Goal: Task Accomplishment & Management: Manage account settings

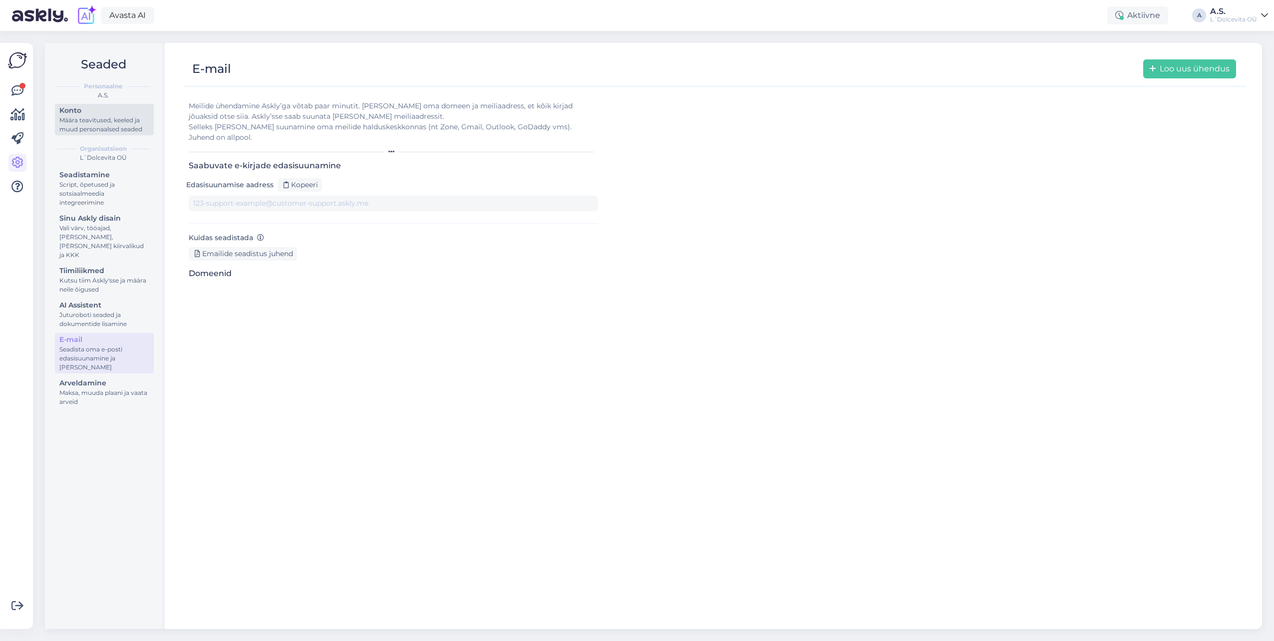
type input "[DOMAIN_NAME][EMAIL_ADDRESS][DOMAIN_NAME]"
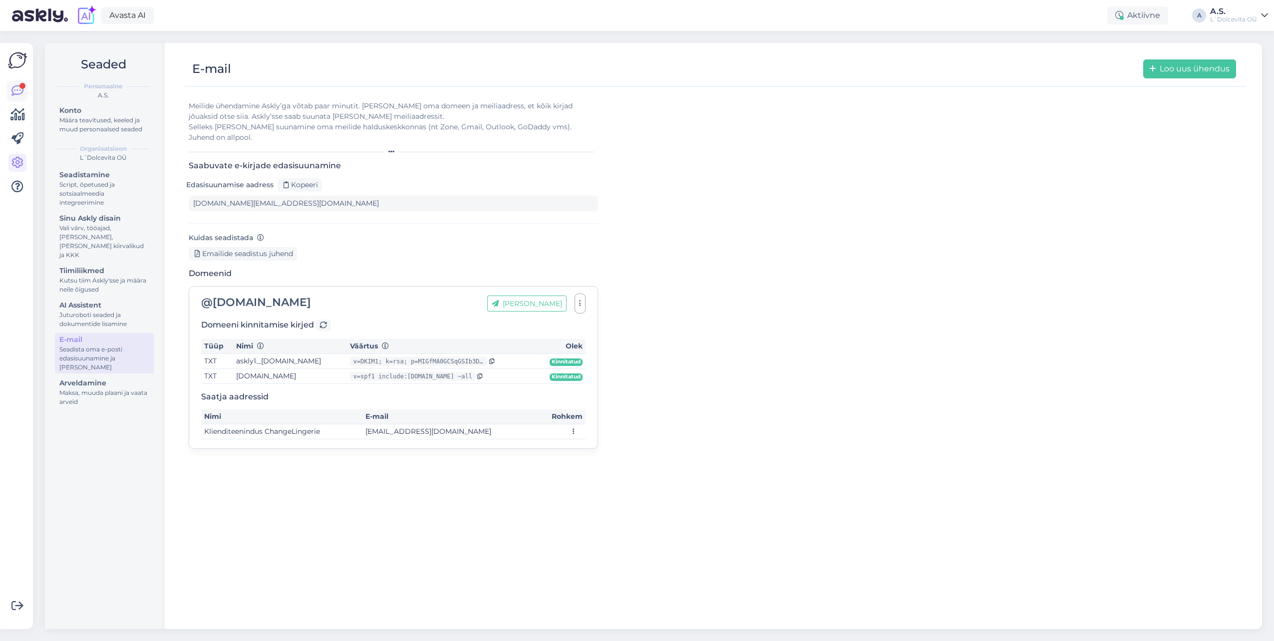
click at [23, 90] on icon at bounding box center [17, 91] width 12 height 12
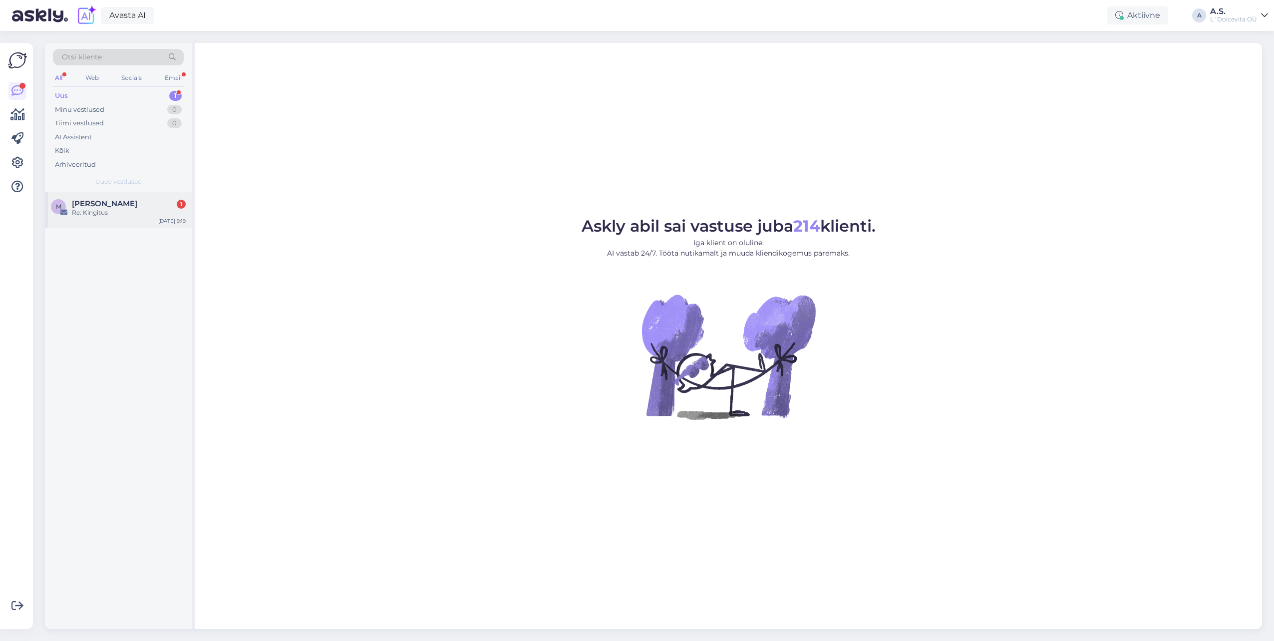
click at [123, 208] on div "Re: Kingitus" at bounding box center [129, 212] width 114 height 9
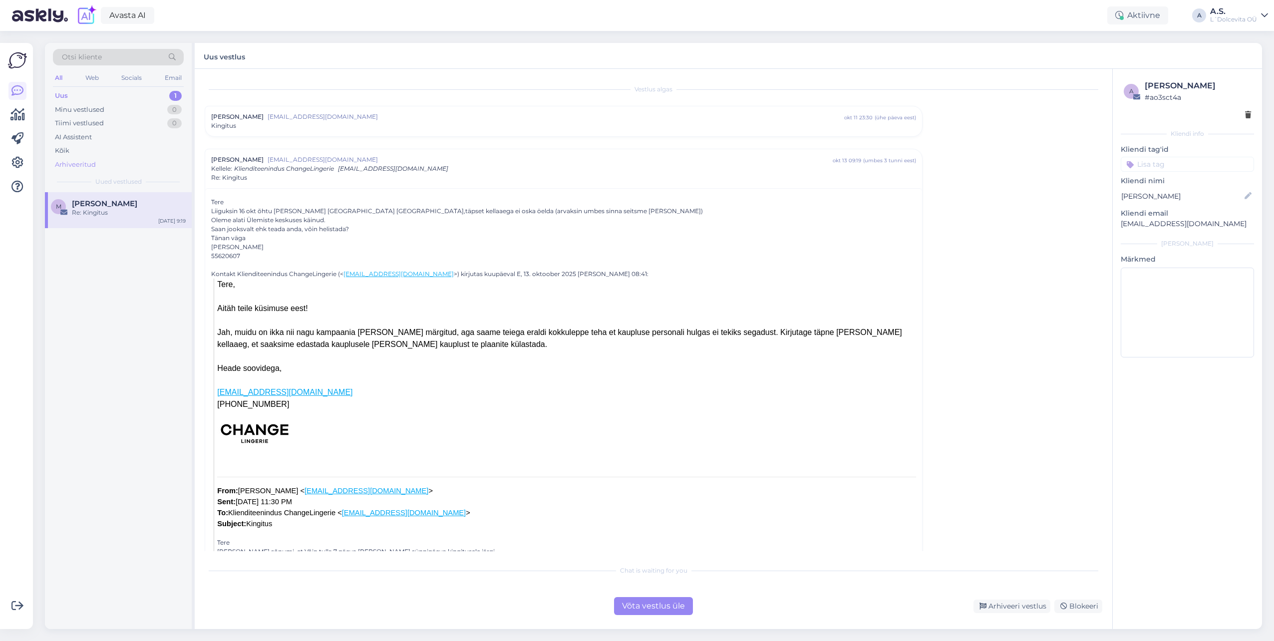
click at [67, 165] on div "Arhiveeritud" at bounding box center [75, 165] width 41 height 10
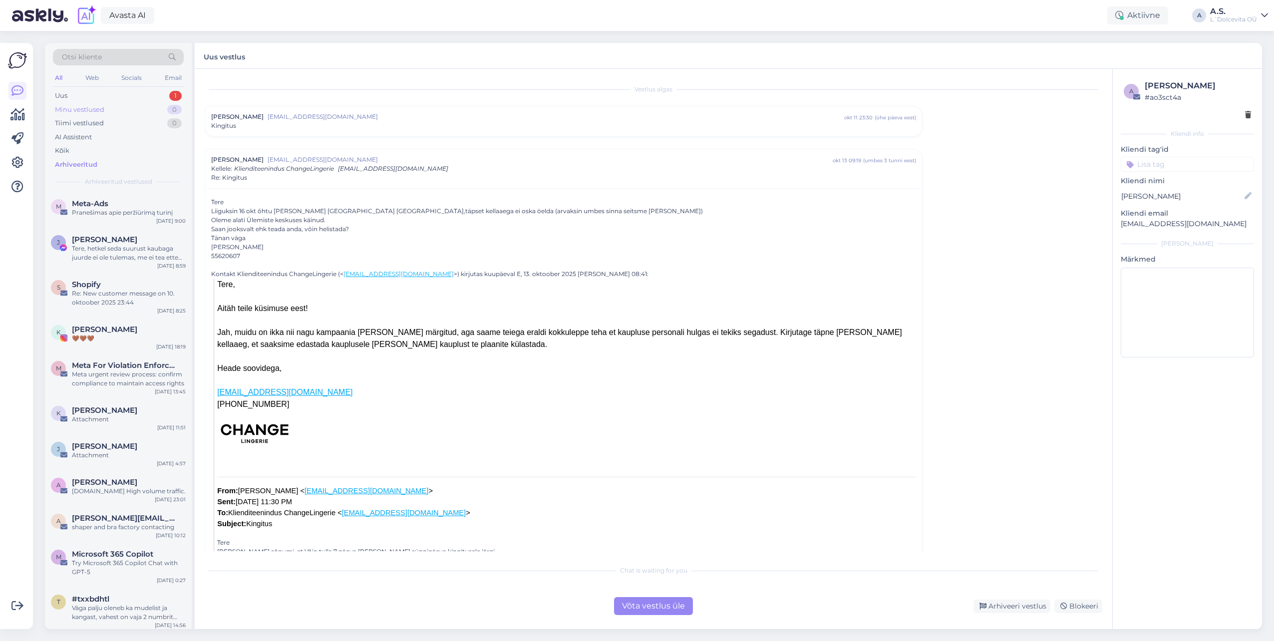
click at [78, 107] on div "Minu vestlused" at bounding box center [79, 110] width 49 height 10
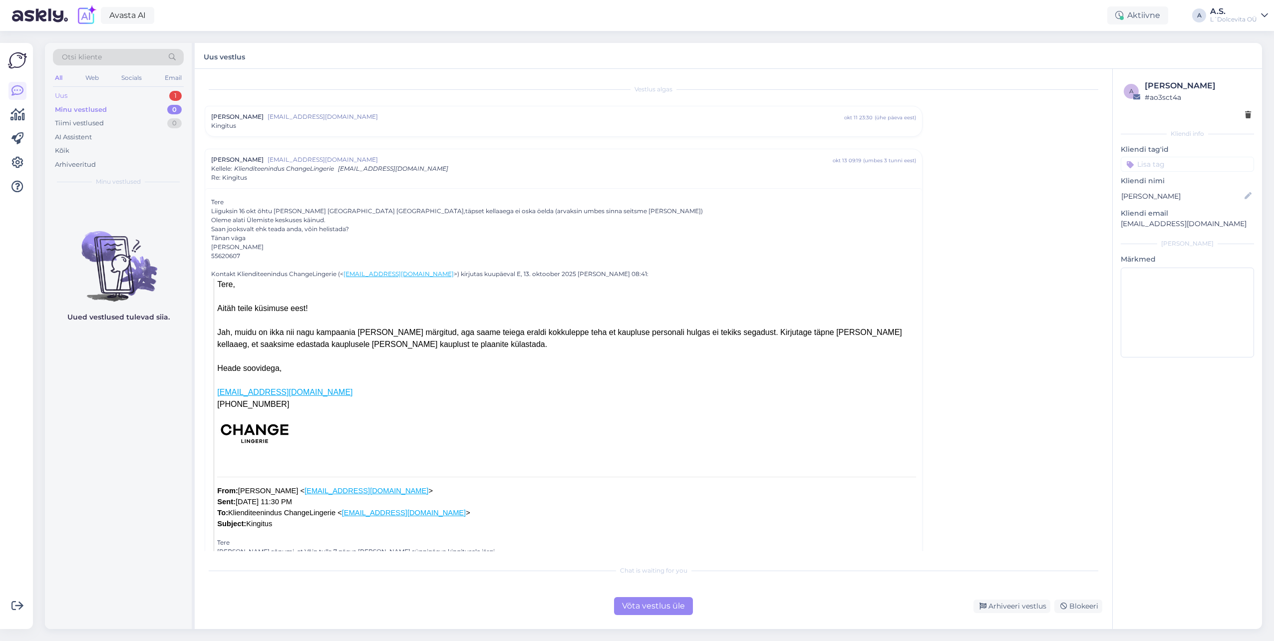
click at [62, 95] on div "Uus" at bounding box center [61, 96] width 12 height 10
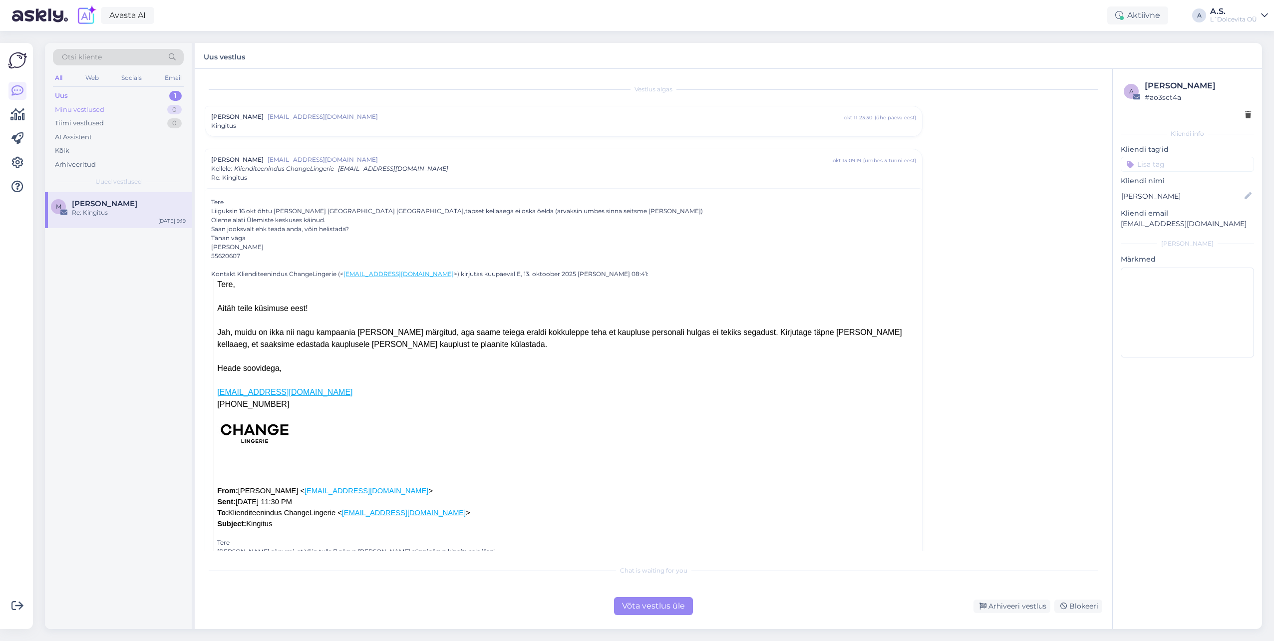
click at [67, 106] on div "Minu vestlused" at bounding box center [79, 110] width 49 height 10
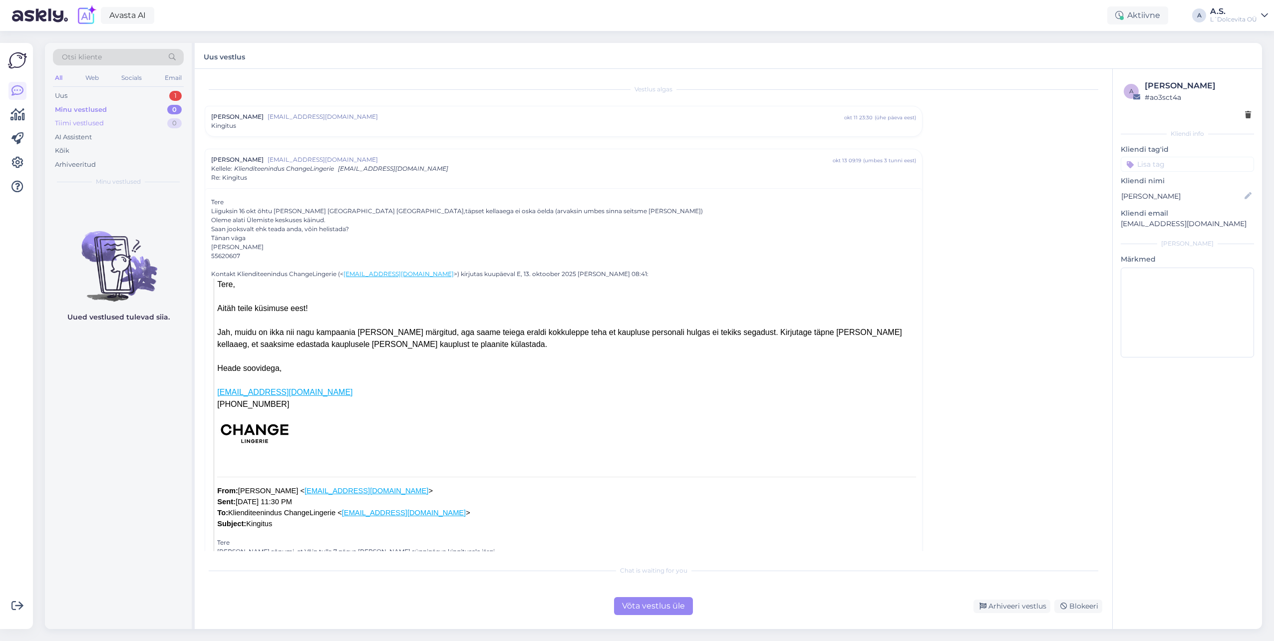
click at [62, 120] on div "Tiimi vestlused" at bounding box center [79, 123] width 49 height 10
click at [61, 149] on div "Kõik" at bounding box center [62, 151] width 14 height 10
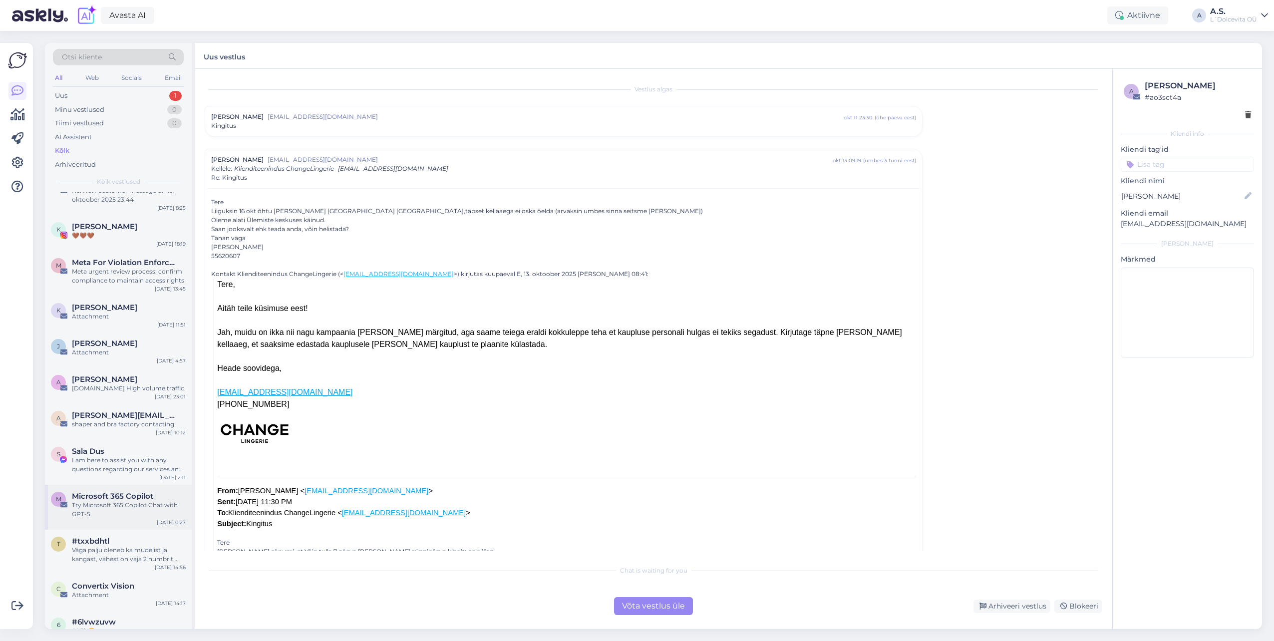
scroll to position [100, 0]
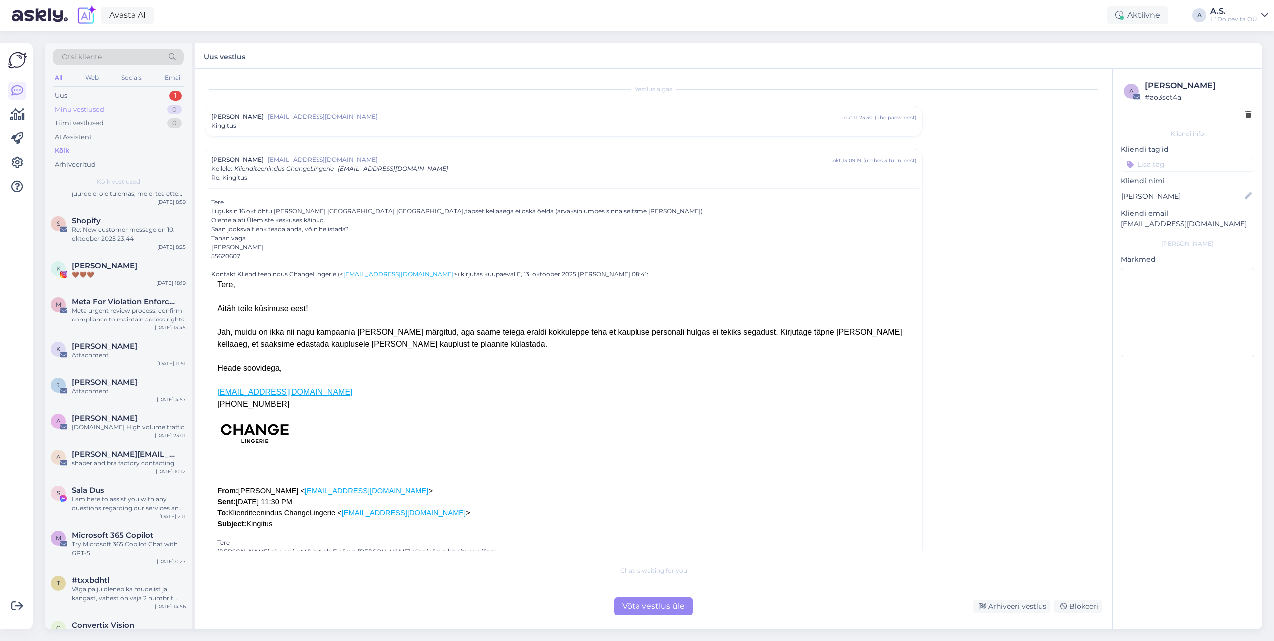
click at [76, 115] on div "Minu vestlused 0" at bounding box center [118, 110] width 131 height 14
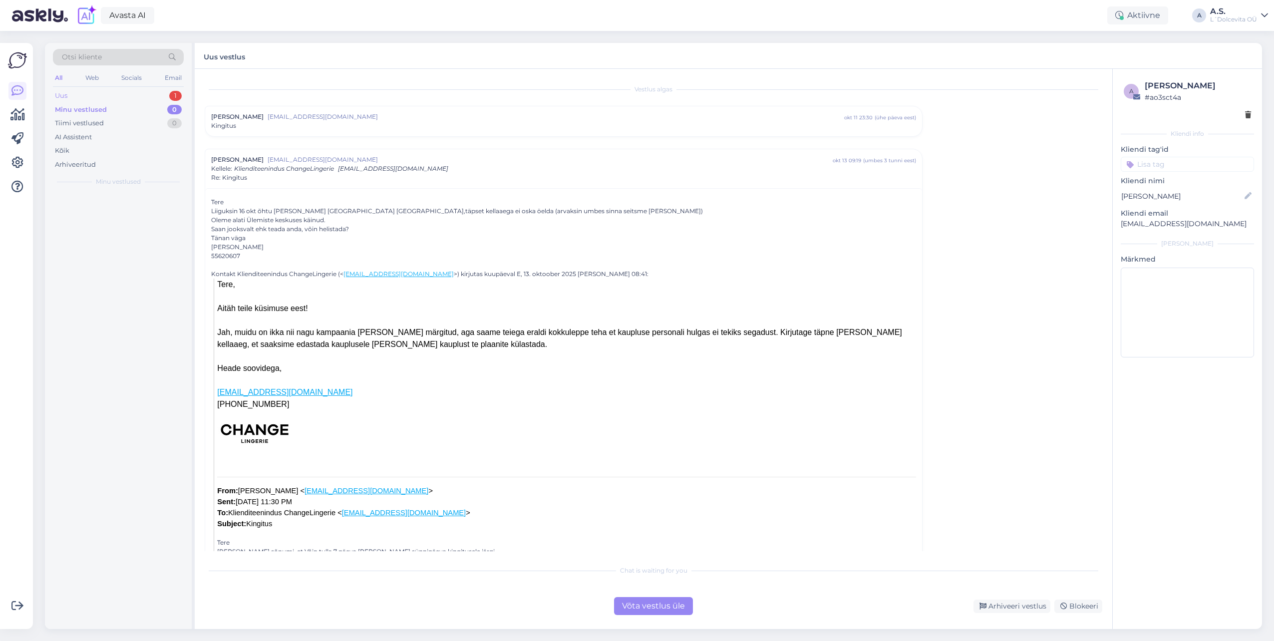
scroll to position [0, 0]
click at [73, 98] on div "Uus 1" at bounding box center [118, 96] width 131 height 14
click at [91, 222] on div "M [PERSON_NAME] Re: Kingitus [DATE] 9:19" at bounding box center [118, 210] width 147 height 36
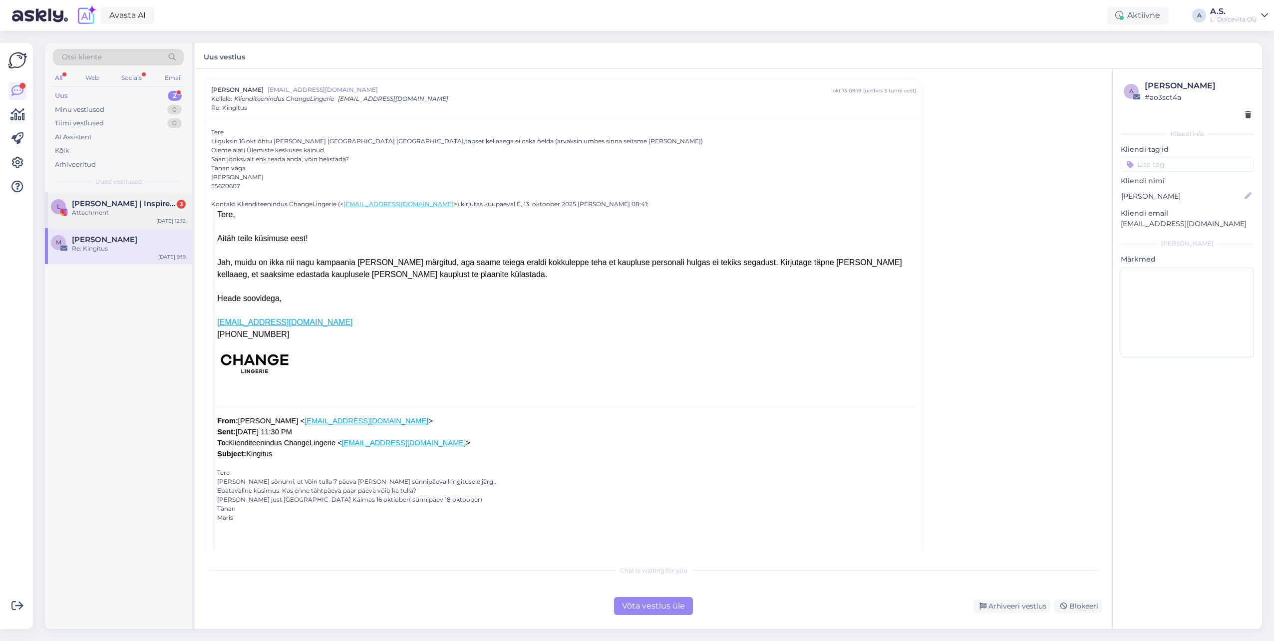
click at [106, 213] on div "Attachment" at bounding box center [129, 212] width 114 height 9
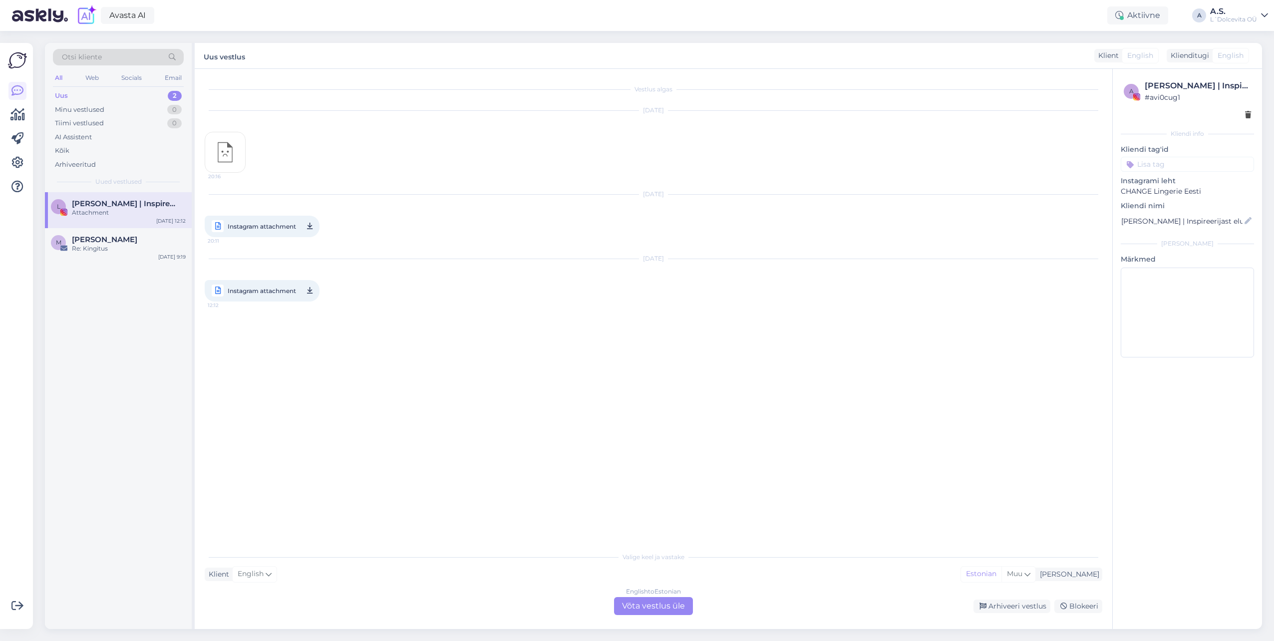
click at [275, 289] on span "Instagram attachment" at bounding box center [262, 291] width 68 height 12
click at [1011, 609] on div "Arhiveeri vestlus" at bounding box center [1012, 606] width 77 height 13
click at [126, 220] on div "M [PERSON_NAME] Re: Kingitus [DATE] 9:19" at bounding box center [118, 210] width 147 height 36
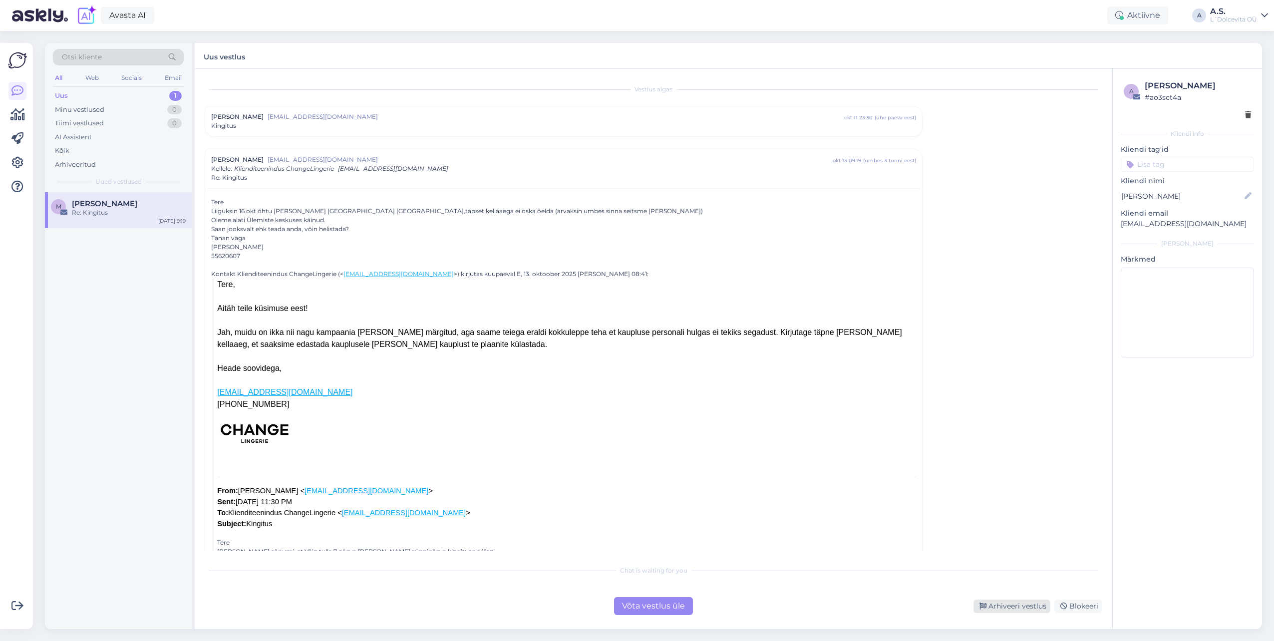
click at [1004, 608] on div "Arhiveeri vestlus" at bounding box center [1012, 606] width 77 height 13
